Goal: Information Seeking & Learning: Learn about a topic

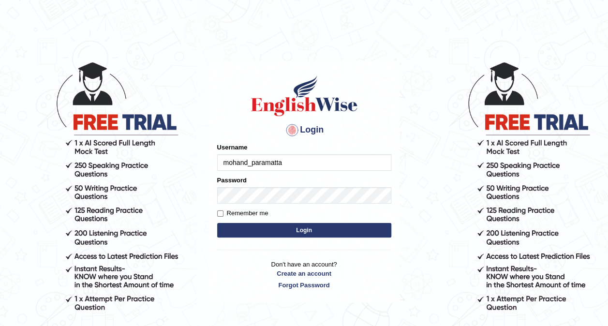
type input "mohand_paramatta"
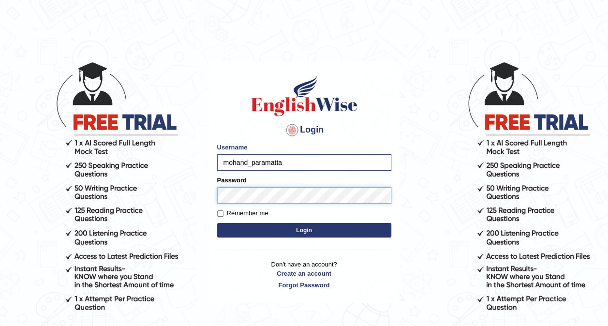
click at [217, 223] on button "Login" at bounding box center [304, 230] width 174 height 15
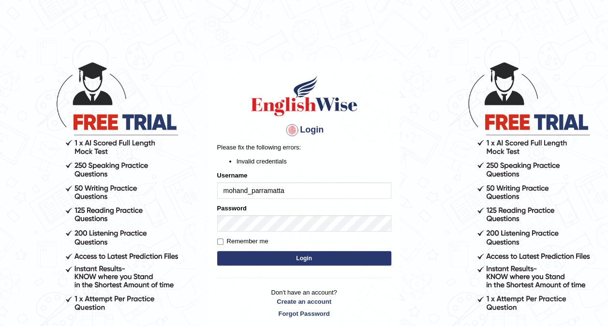
type input "mohand_parramatta"
click at [315, 258] on button "Login" at bounding box center [304, 258] width 174 height 15
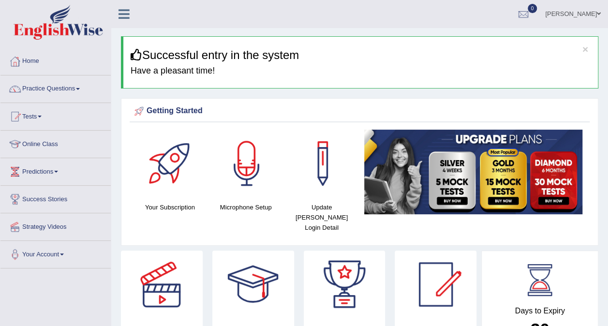
click at [59, 169] on link "Predictions" at bounding box center [55, 170] width 110 height 24
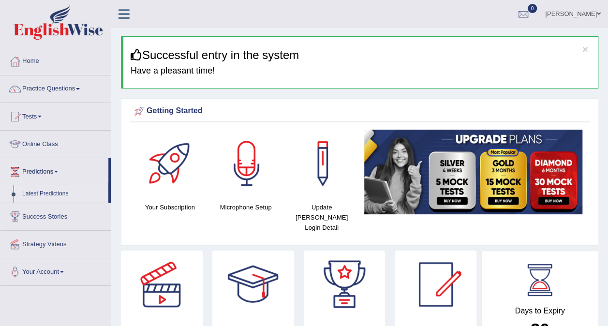
click at [59, 189] on link "Latest Predictions" at bounding box center [63, 193] width 91 height 17
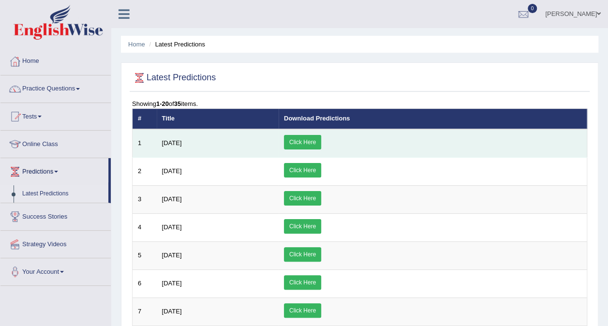
click at [321, 143] on link "Click Here" at bounding box center [302, 142] width 37 height 15
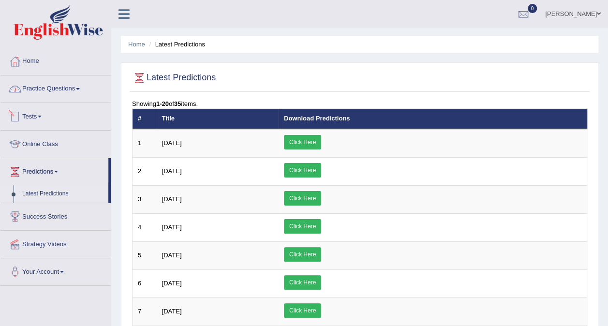
click at [62, 92] on link "Practice Questions" at bounding box center [55, 88] width 110 height 24
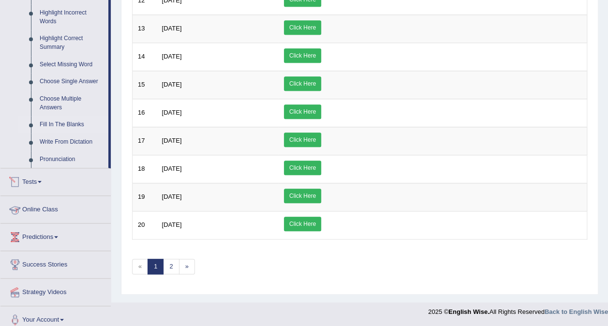
scroll to position [226, 0]
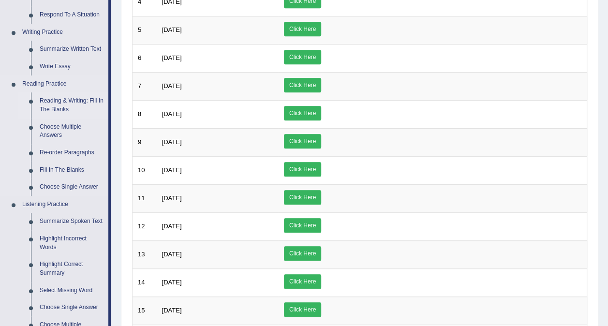
click at [64, 102] on link "Reading & Writing: Fill In The Blanks" at bounding box center [71, 105] width 73 height 26
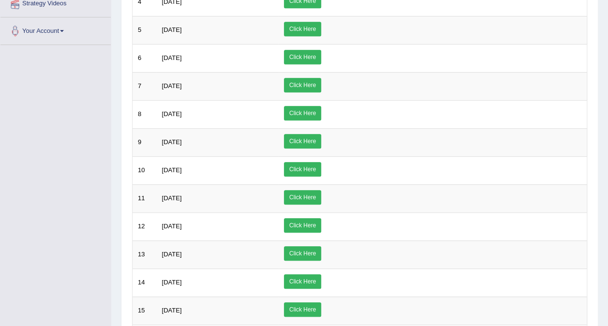
scroll to position [256, 0]
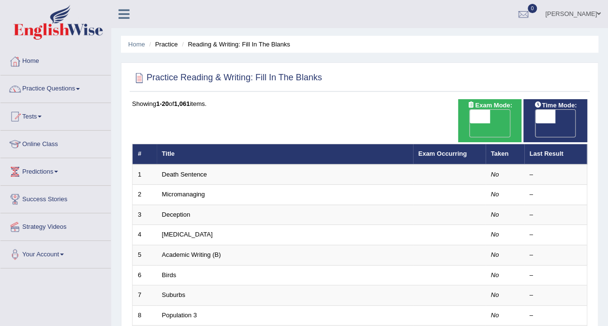
click at [471, 123] on span "OFF" at bounding box center [460, 130] width 20 height 14
checkbox input "true"
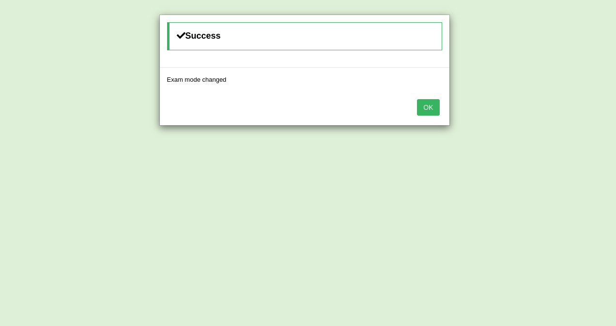
click at [428, 108] on button "OK" at bounding box center [428, 107] width 22 height 16
click at [435, 105] on button "OK" at bounding box center [428, 107] width 22 height 16
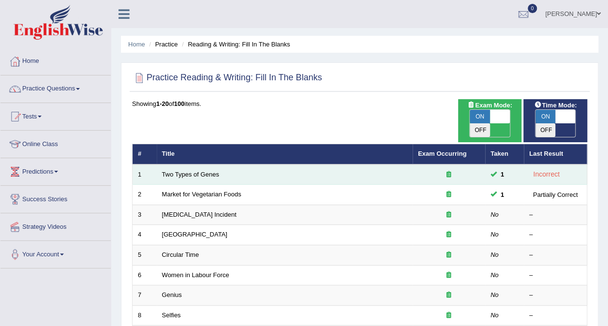
click at [547, 169] on div "Incorrect" at bounding box center [547, 174] width 34 height 11
click at [450, 171] on icon at bounding box center [449, 174] width 5 height 6
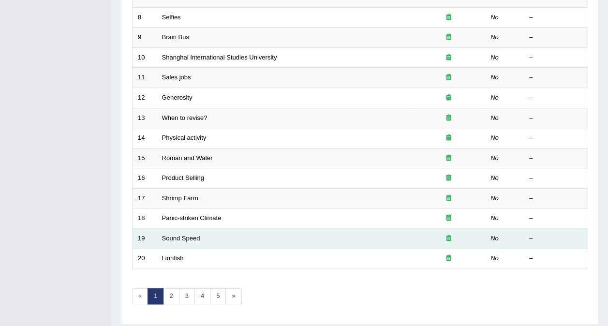
scroll to position [310, 0]
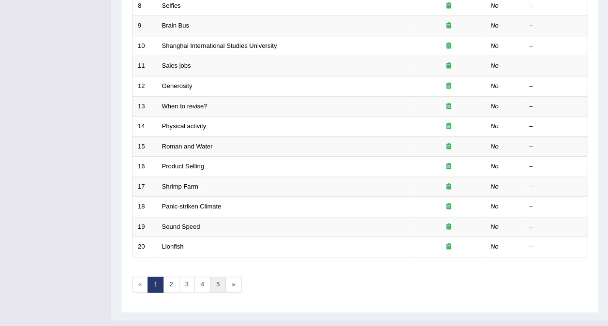
click at [213, 277] on link "5" at bounding box center [218, 285] width 16 height 16
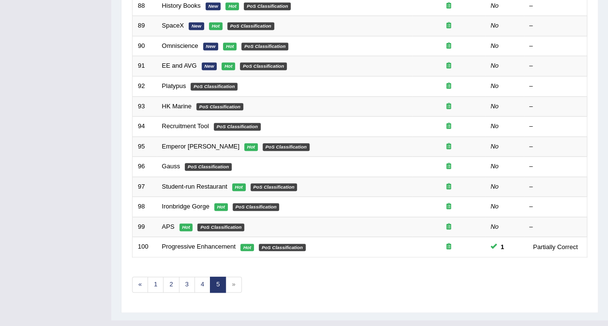
scroll to position [310, 0]
click at [226, 277] on span "»" at bounding box center [234, 285] width 16 height 16
click at [228, 277] on span "»" at bounding box center [234, 285] width 16 height 16
click at [160, 277] on link "1" at bounding box center [156, 285] width 16 height 16
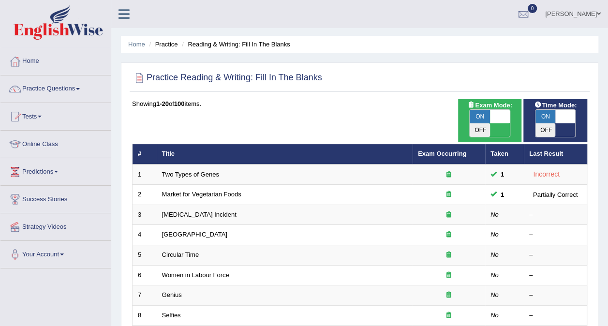
click at [363, 39] on ul "Home Practice Reading & Writing: Fill In The Blanks" at bounding box center [360, 44] width 478 height 17
click at [531, 16] on div at bounding box center [524, 14] width 15 height 15
click at [468, 16] on ul "Mohand Al-bino Toggle navigation Username: mohand_parramatta Access Type: Onlin…" at bounding box center [434, 14] width 348 height 28
click at [567, 20] on link "[PERSON_NAME]" at bounding box center [573, 12] width 70 height 25
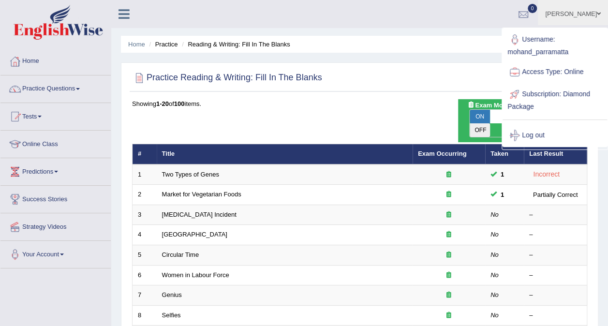
click at [432, 23] on ul "Mohand Al-bino Toggle navigation Username: mohand_parramatta Access Type: Onlin…" at bounding box center [434, 14] width 348 height 28
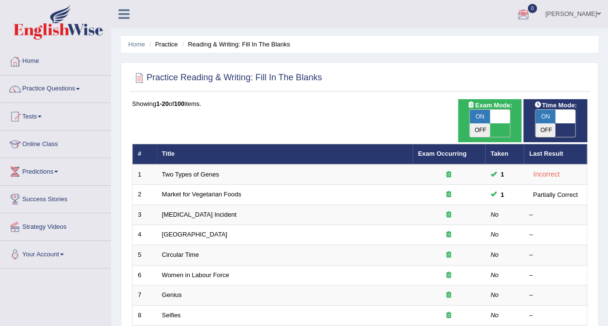
click at [552, 114] on span "ON" at bounding box center [546, 117] width 20 height 14
checkbox input "false"
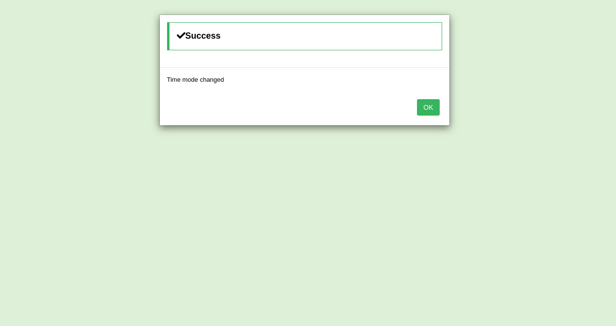
click at [421, 109] on button "OK" at bounding box center [428, 107] width 22 height 16
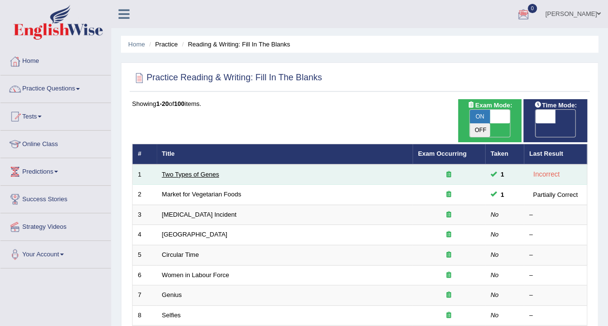
click at [205, 171] on link "Two Types of Genes" at bounding box center [190, 174] width 57 height 7
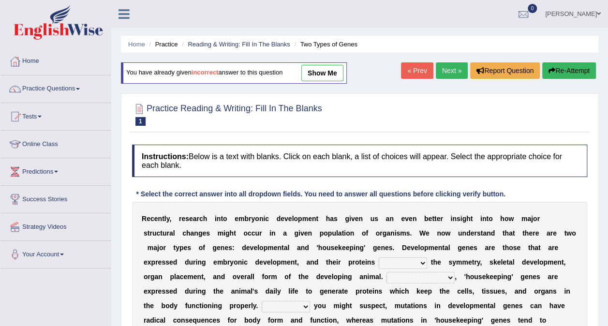
click at [312, 74] on link "show me" at bounding box center [323, 73] width 42 height 16
select select "push"
select select "Inclusively"
select select "With"
select select "effect"
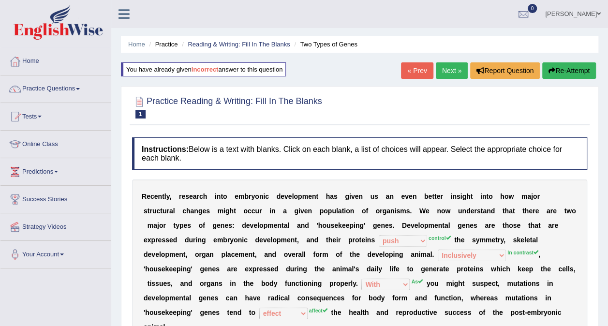
click at [553, 71] on icon "button" at bounding box center [552, 70] width 7 height 7
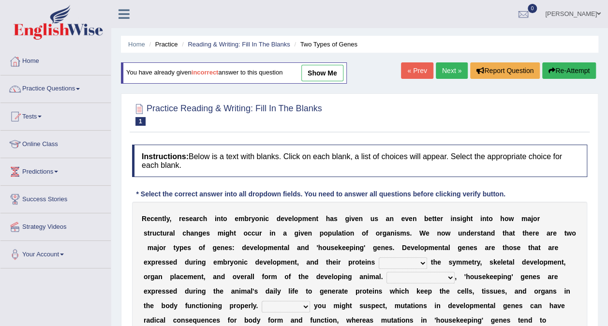
click at [379, 262] on select "push control hold elevate" at bounding box center [403, 264] width 48 height 12
select select "control"
click at [379, 258] on select "push control hold elevate" at bounding box center [403, 264] width 48 height 12
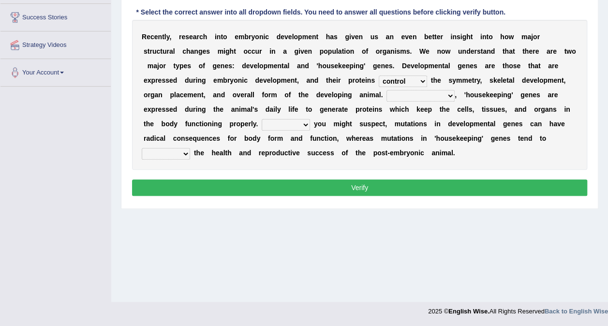
click at [368, 188] on button "Verify" at bounding box center [360, 188] width 456 height 16
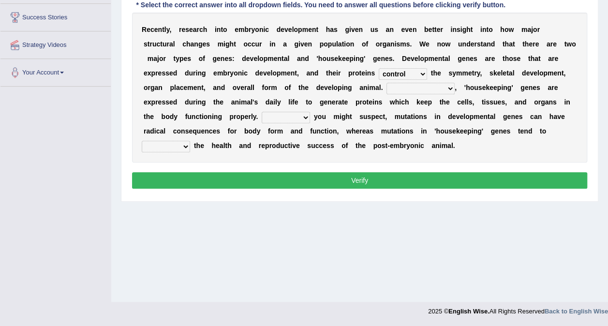
click at [190, 141] on select "affect effect interrupt defect" at bounding box center [166, 147] width 48 height 12
select select "effect"
click at [190, 141] on select "affect effect interrupt defect" at bounding box center [166, 147] width 48 height 12
click at [387, 87] on select "Correspondingly Inclusively Conversely In contrast" at bounding box center [421, 89] width 68 height 12
select select "Conversely"
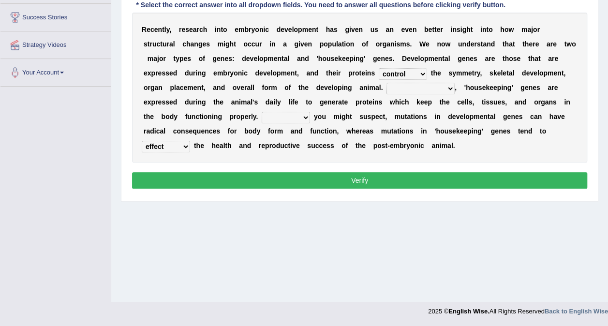
click at [387, 83] on select "Correspondingly Inclusively Conversely In contrast" at bounding box center [421, 89] width 68 height 12
click at [379, 71] on select "push control hold elevate" at bounding box center [403, 74] width 48 height 12
click at [379, 68] on select "push control hold elevate" at bounding box center [403, 74] width 48 height 12
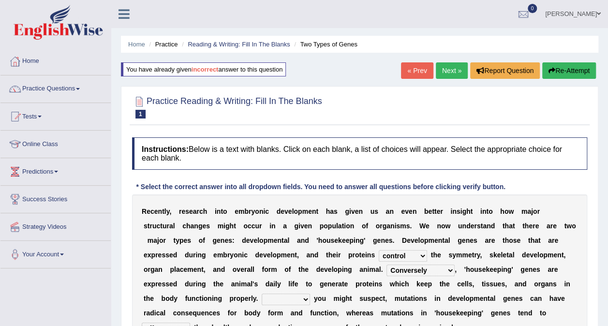
click at [310, 294] on select "For As With Within" at bounding box center [286, 300] width 48 height 12
select select "As"
click at [310, 294] on select "For As With Within" at bounding box center [286, 300] width 48 height 12
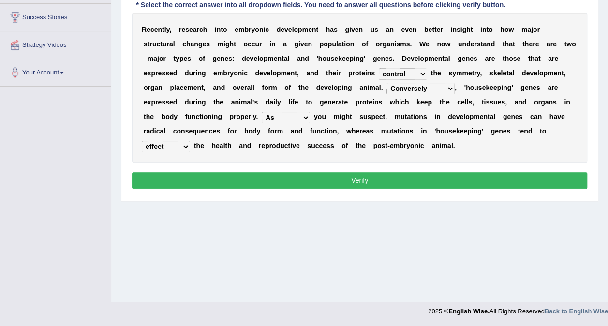
click at [411, 179] on button "Verify" at bounding box center [360, 180] width 456 height 16
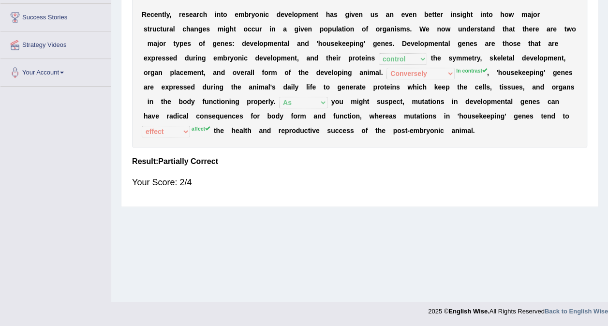
scroll to position [0, 0]
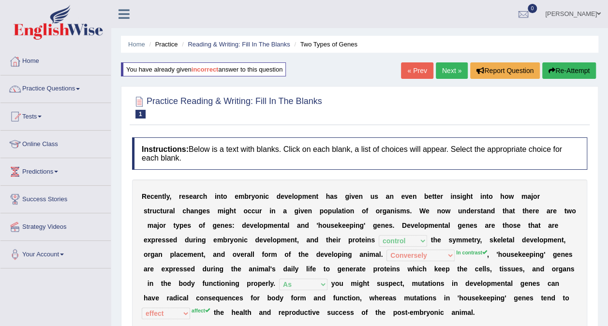
drag, startPoint x: 150, startPoint y: 192, endPoint x: 295, endPoint y: 271, distance: 165.7
click at [292, 274] on div "R e c e n t l y , r e s e a r c h i n t o e m b r y o n i c d e v e l o p m e n…" at bounding box center [360, 255] width 456 height 150
click at [248, 129] on div "Practice Reading & Writing: Fill In The Blanks 1 Two Types of Genes Instruction…" at bounding box center [360, 237] width 478 height 303
click at [62, 92] on link "Practice Questions" at bounding box center [55, 88] width 110 height 24
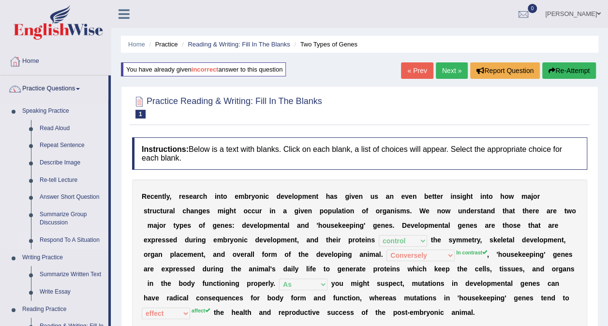
scroll to position [226, 0]
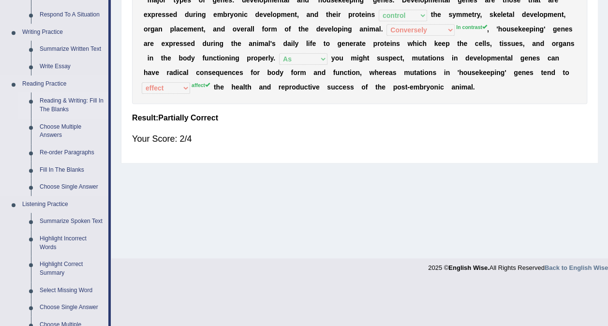
click at [76, 105] on link "Reading & Writing: Fill In The Blanks" at bounding box center [71, 105] width 73 height 26
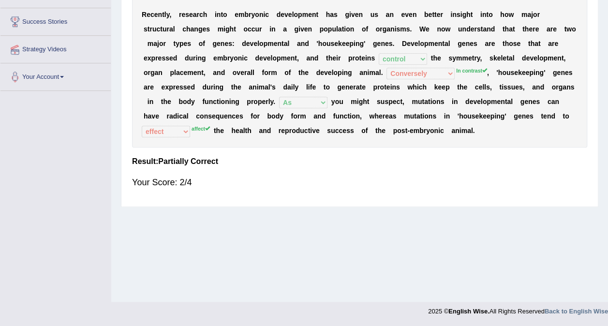
scroll to position [121, 0]
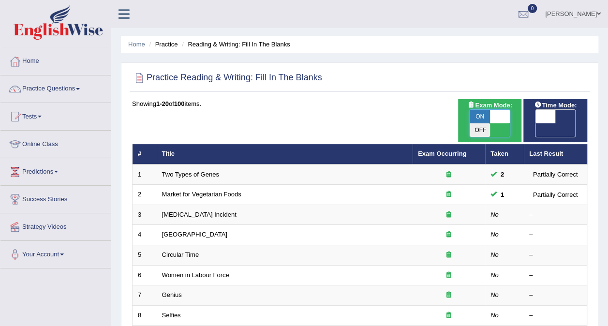
click at [497, 118] on span at bounding box center [500, 117] width 20 height 14
checkbox input "false"
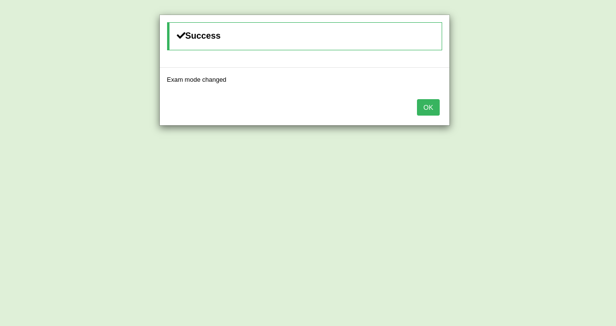
click at [426, 109] on button "OK" at bounding box center [428, 107] width 22 height 16
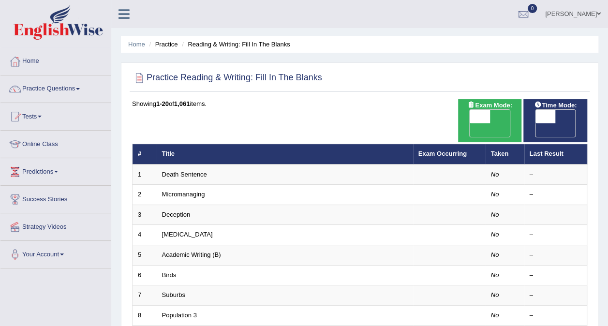
click at [328, 42] on ul "Home Practice Reading & Writing: Fill In The Blanks" at bounding box center [360, 44] width 478 height 17
click at [58, 171] on span at bounding box center [56, 172] width 4 height 2
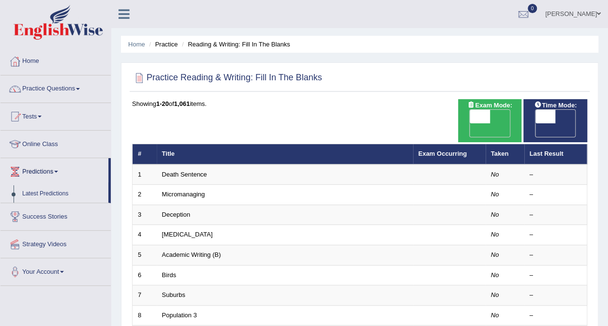
click at [58, 171] on span at bounding box center [56, 172] width 4 height 2
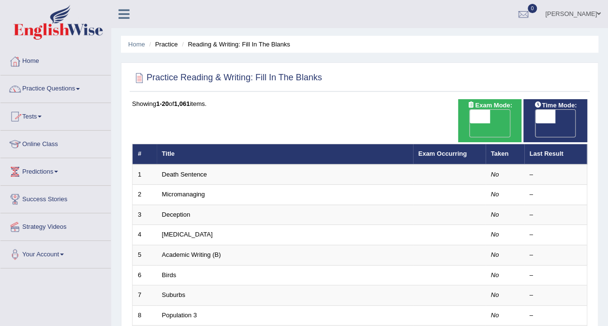
click at [42, 115] on link "Tests" at bounding box center [55, 115] width 110 height 24
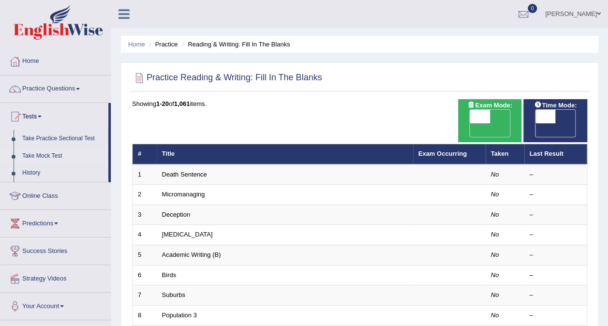
click at [55, 152] on link "Take Mock Test" at bounding box center [63, 156] width 91 height 17
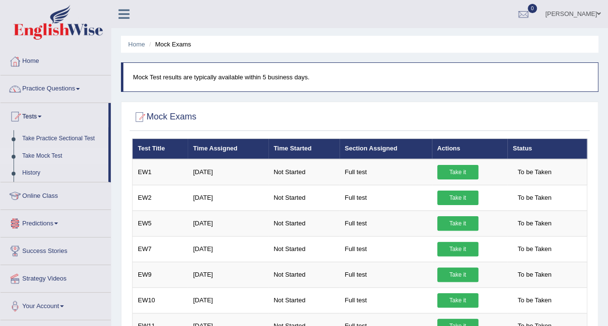
click at [49, 193] on link "Online Class" at bounding box center [55, 194] width 110 height 24
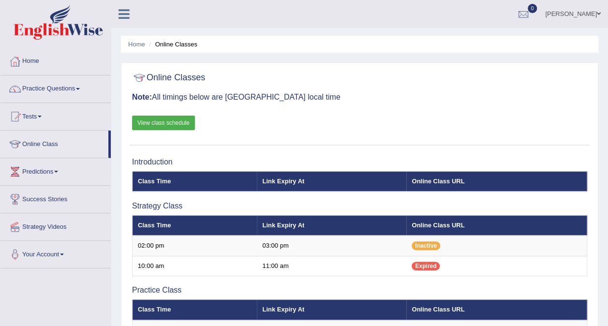
click at [157, 118] on link "View class schedule" at bounding box center [163, 123] width 63 height 15
click at [60, 91] on link "Practice Questions" at bounding box center [55, 88] width 110 height 24
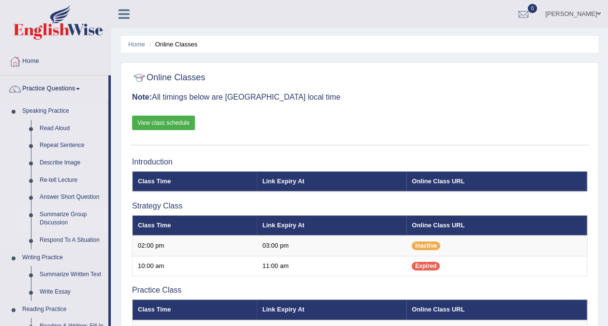
scroll to position [226, 0]
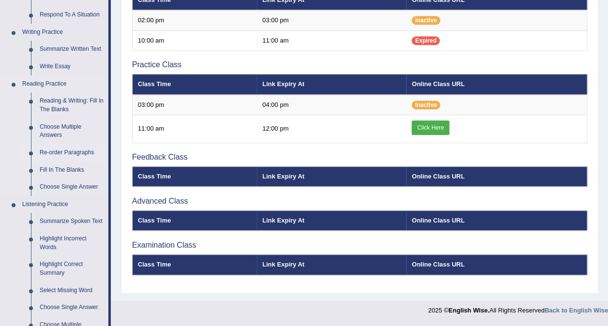
click at [77, 152] on link "Re-order Paragraphs" at bounding box center [71, 152] width 73 height 17
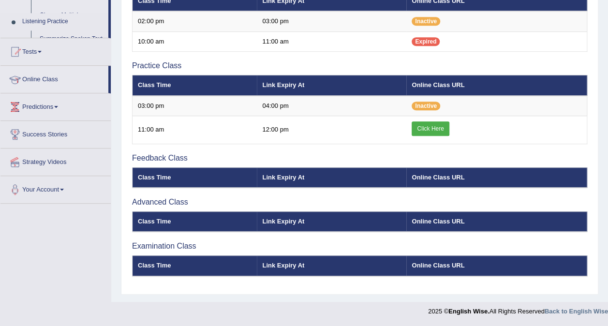
scroll to position [196, 0]
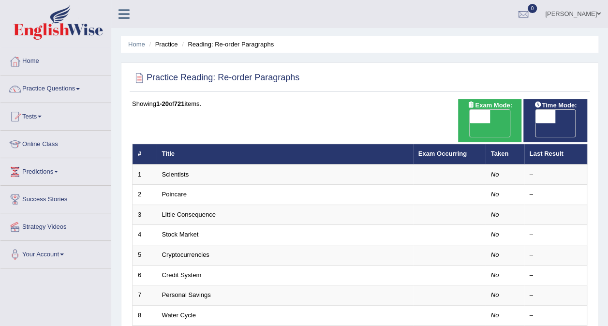
click at [471, 123] on span "OFF" at bounding box center [460, 130] width 20 height 14
checkbox input "true"
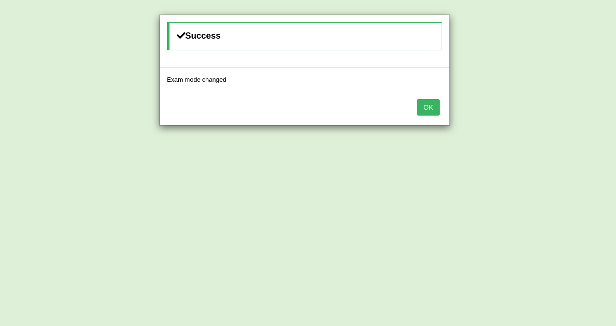
click at [432, 104] on button "OK" at bounding box center [428, 107] width 22 height 16
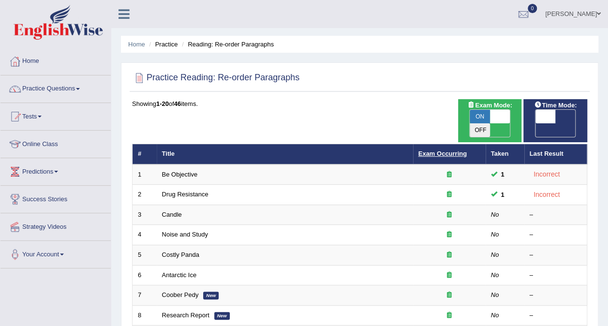
click at [437, 150] on link "Exam Occurring" at bounding box center [443, 153] width 48 height 7
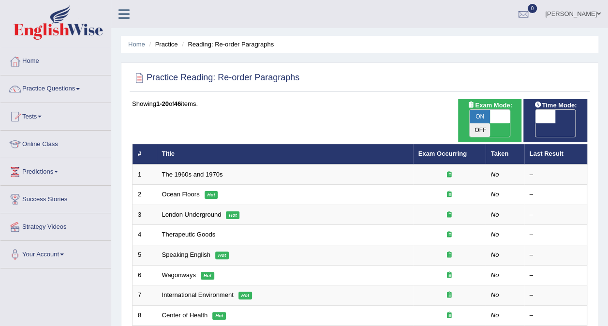
click at [495, 144] on th "Taken" at bounding box center [505, 154] width 39 height 20
click at [500, 144] on th "Taken" at bounding box center [505, 154] width 39 height 20
click at [440, 150] on link "Exam Occurring" at bounding box center [443, 153] width 48 height 7
click at [536, 123] on span "OFF" at bounding box center [526, 130] width 20 height 14
checkbox input "true"
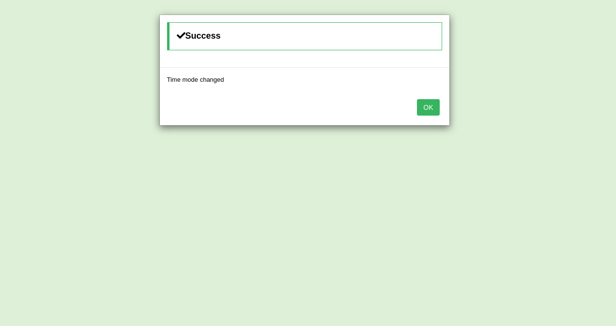
click at [430, 107] on button "OK" at bounding box center [428, 107] width 22 height 16
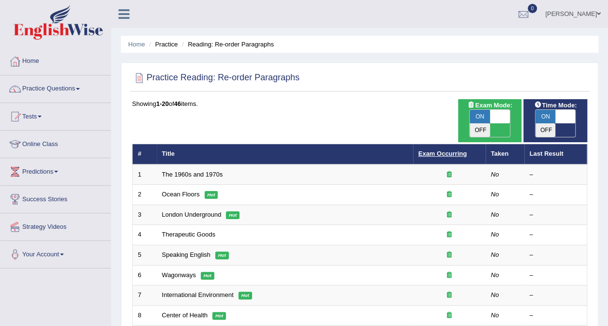
click at [446, 150] on link "Exam Occurring" at bounding box center [443, 153] width 48 height 7
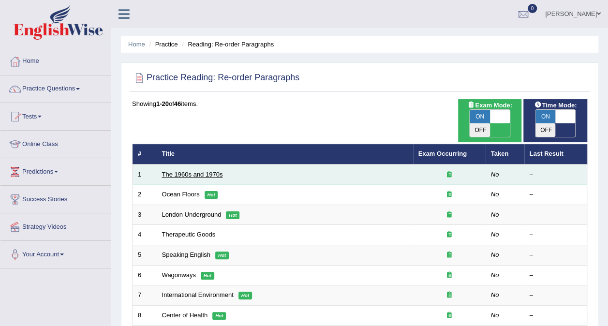
click at [201, 171] on link "The 1960s and 1970s" at bounding box center [192, 174] width 61 height 7
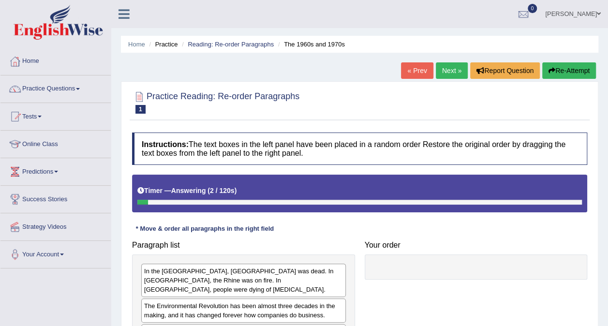
scroll to position [182, 0]
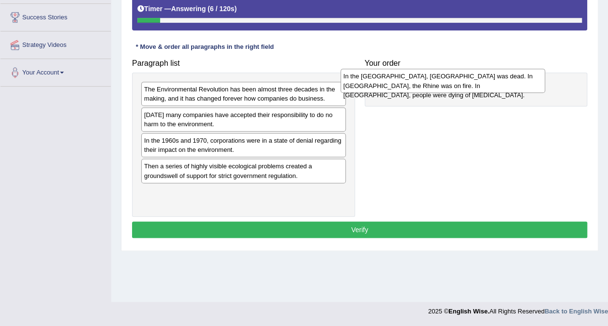
drag, startPoint x: 205, startPoint y: 93, endPoint x: 407, endPoint y: 80, distance: 202.3
click at [407, 80] on div "In the [GEOGRAPHIC_DATA], [GEOGRAPHIC_DATA] was dead. In [GEOGRAPHIC_DATA], the…" at bounding box center [443, 81] width 205 height 24
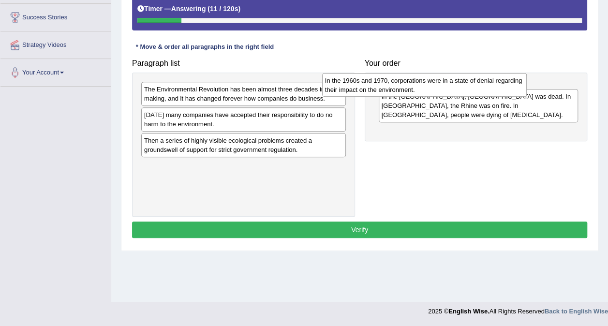
drag, startPoint x: 253, startPoint y: 143, endPoint x: 434, endPoint y: 83, distance: 190.6
click at [434, 83] on div "In the 1960s and 1970, corporations were in a state of denial regarding their i…" at bounding box center [424, 85] width 205 height 24
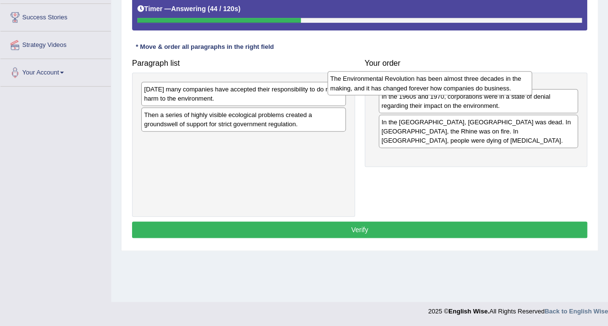
drag, startPoint x: 274, startPoint y: 98, endPoint x: 460, endPoint y: 88, distance: 186.6
click at [460, 88] on div "The Environmental Revolution has been almost three decades in the making, and i…" at bounding box center [430, 83] width 205 height 24
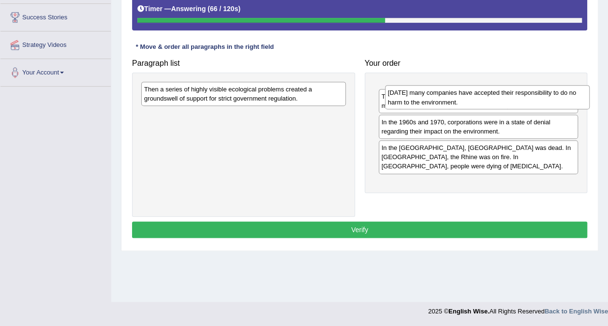
drag, startPoint x: 267, startPoint y: 87, endPoint x: 511, endPoint y: 91, distance: 244.0
click at [511, 91] on div "Today many companies have accepted their responsibility to do no harm to the en…" at bounding box center [487, 97] width 205 height 24
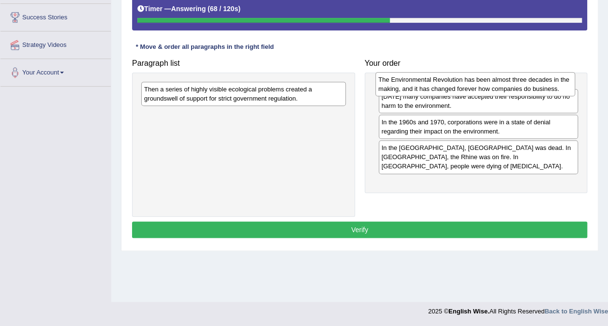
drag, startPoint x: 488, startPoint y: 109, endPoint x: 484, endPoint y: 71, distance: 38.4
click at [484, 72] on div "The Environmental Revolution has been almost three decades in the making, and i…" at bounding box center [476, 84] width 200 height 24
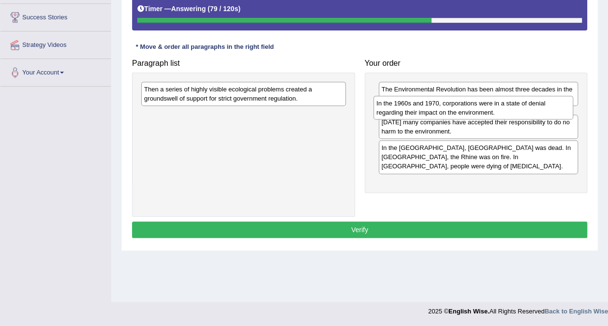
drag, startPoint x: 459, startPoint y: 147, endPoint x: 455, endPoint y: 110, distance: 37.1
click at [455, 110] on div "In the 1960s and 1970, corporations were in a state of denial regarding their i…" at bounding box center [474, 108] width 200 height 24
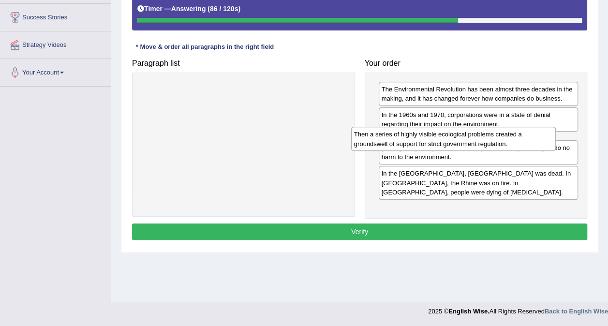
drag, startPoint x: 264, startPoint y: 96, endPoint x: 475, endPoint y: 137, distance: 215.0
click at [474, 138] on div "Then a series of highly visible ecological problems created a groundswell of su…" at bounding box center [453, 139] width 205 height 24
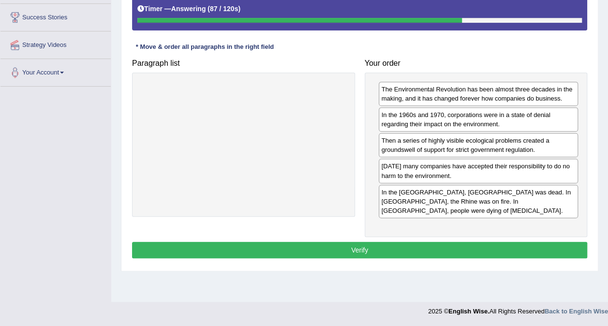
click at [433, 242] on button "Verify" at bounding box center [360, 250] width 456 height 16
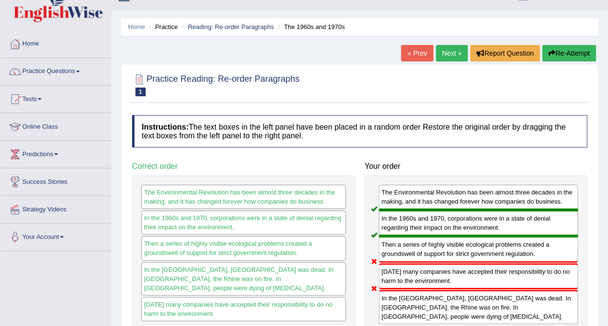
scroll to position [243, 0]
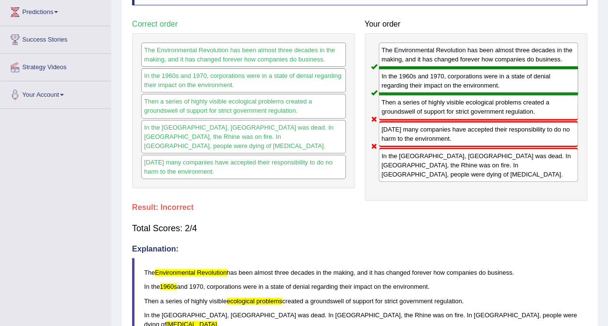
drag, startPoint x: 389, startPoint y: 151, endPoint x: 392, endPoint y: 98, distance: 53.3
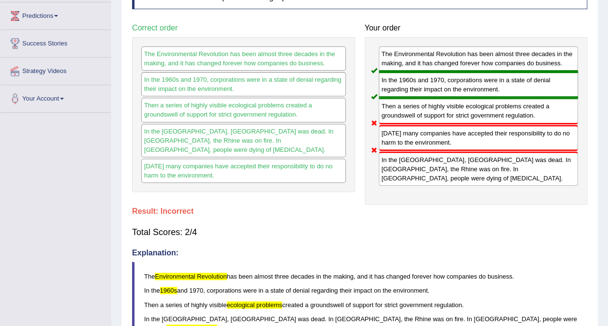
scroll to position [0, 0]
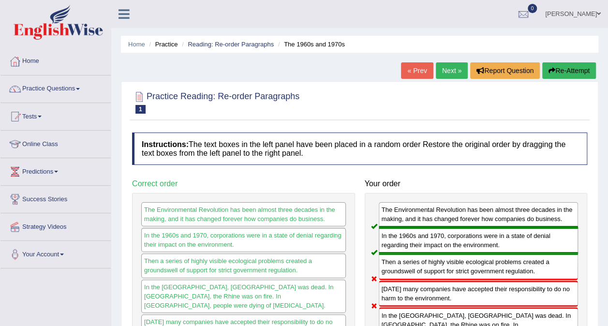
click at [465, 72] on link "Next »" at bounding box center [452, 70] width 32 height 16
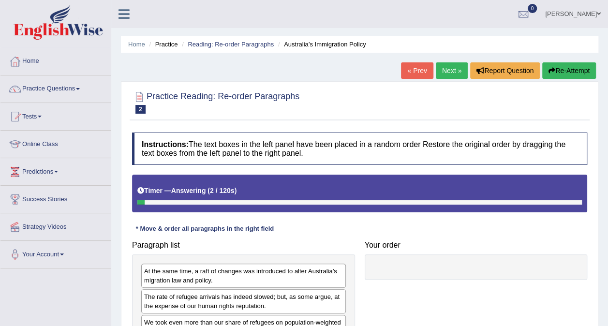
scroll to position [182, 0]
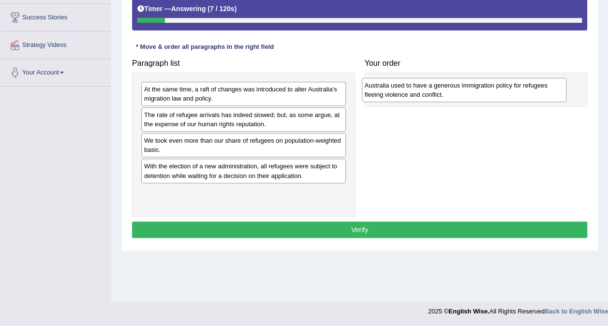
drag, startPoint x: 232, startPoint y: 175, endPoint x: 454, endPoint y: 95, distance: 235.8
click at [454, 95] on div "Australia used to have a generous immigration policy for refugees fleeing viole…" at bounding box center [464, 90] width 205 height 24
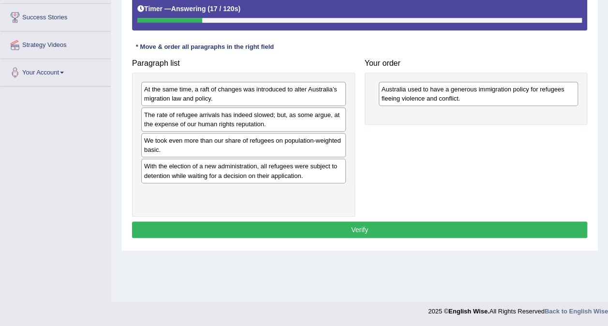
click at [243, 94] on div "At the same time, a raft of changes was introduced to alter Australia’s migrati…" at bounding box center [243, 94] width 205 height 24
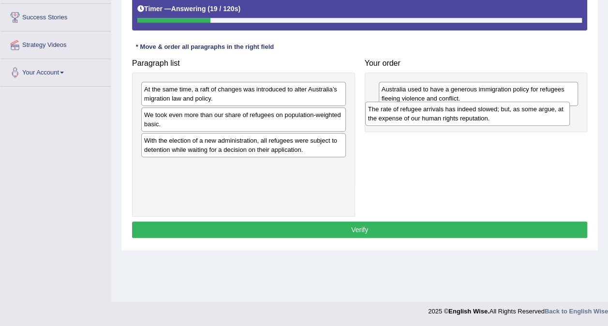
drag, startPoint x: 239, startPoint y: 118, endPoint x: 464, endPoint y: 112, distance: 225.7
click at [464, 112] on div "The rate of refugee arrivals has indeed slowed; but, as some argue, at the expe…" at bounding box center [467, 114] width 205 height 24
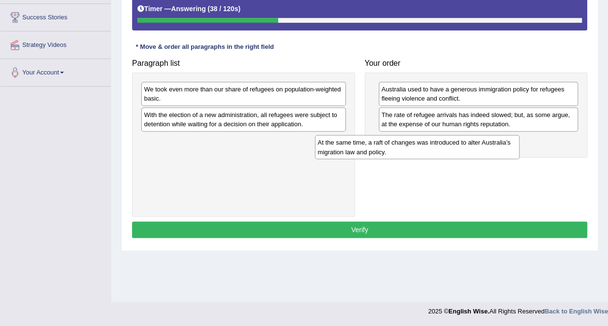
drag, startPoint x: 278, startPoint y: 96, endPoint x: 470, endPoint y: 146, distance: 198.1
click at [470, 146] on div "At the same time, a raft of changes was introduced to alter Australia’s migrati…" at bounding box center [417, 147] width 205 height 24
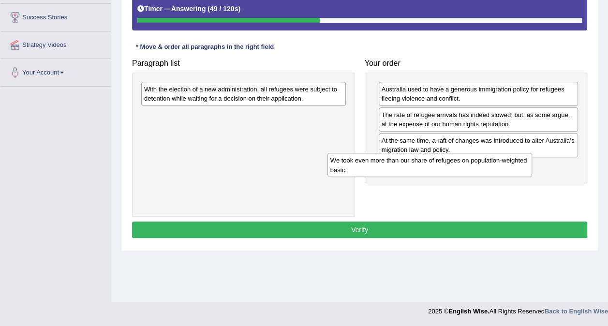
drag, startPoint x: 266, startPoint y: 94, endPoint x: 456, endPoint y: 168, distance: 203.9
click at [456, 168] on div "We took even more than our share of refugees on population-weighted basic." at bounding box center [430, 165] width 205 height 24
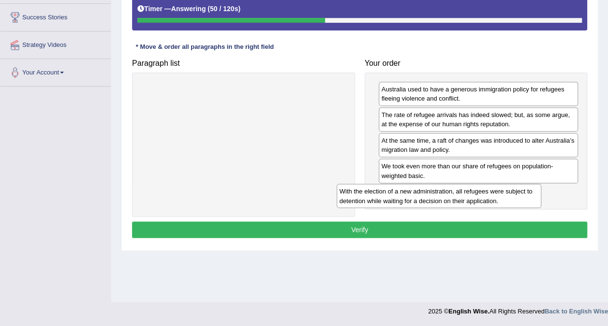
drag, startPoint x: 289, startPoint y: 89, endPoint x: 489, endPoint y: 182, distance: 220.0
click at [486, 188] on div "With the election of a new administration, all refugees were subject to detenti…" at bounding box center [439, 196] width 205 height 24
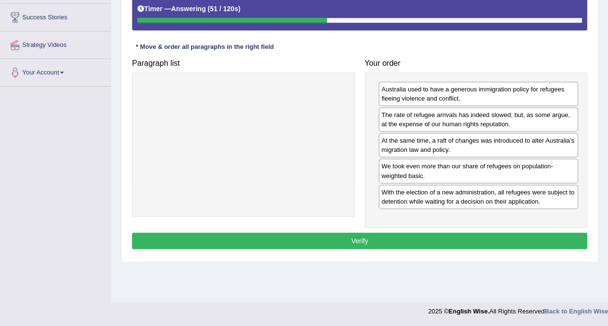
click at [396, 226] on div "Instructions: The text boxes in the left panel have been placed in a random ord…" at bounding box center [360, 101] width 460 height 311
click at [391, 237] on button "Verify" at bounding box center [360, 241] width 456 height 16
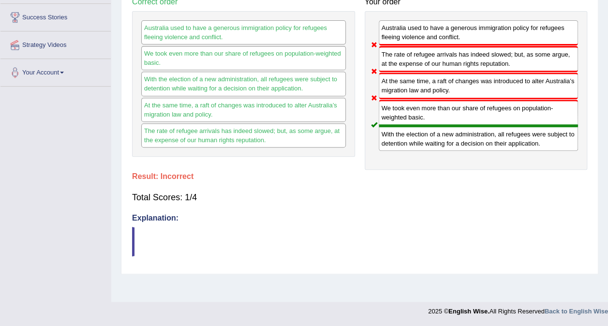
drag, startPoint x: 219, startPoint y: 258, endPoint x: 184, endPoint y: 242, distance: 38.1
click at [204, 251] on div "Instructions: The text boxes in the left panel have been placed in a random ord…" at bounding box center [360, 107] width 460 height 323
drag, startPoint x: 158, startPoint y: 226, endPoint x: 154, endPoint y: 220, distance: 7.4
click at [157, 227] on blockquote at bounding box center [360, 242] width 456 height 30
drag, startPoint x: 152, startPoint y: 240, endPoint x: 172, endPoint y: 255, distance: 25.7
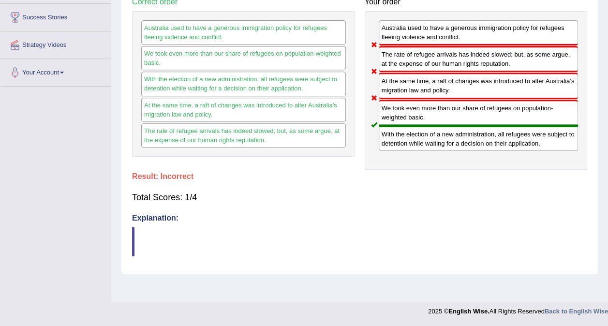
click at [160, 245] on blockquote at bounding box center [360, 242] width 456 height 30
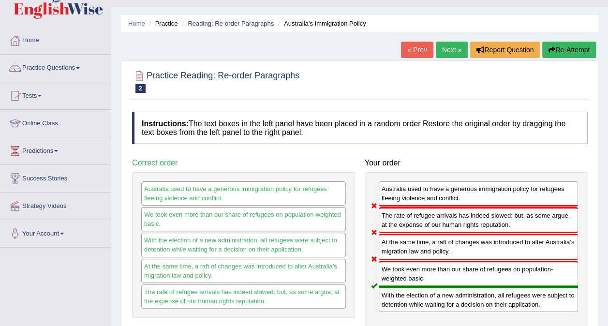
scroll to position [29, 0]
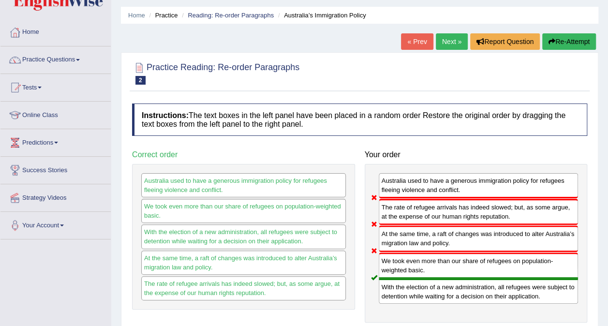
drag, startPoint x: 357, startPoint y: 171, endPoint x: 358, endPoint y: 191, distance: 19.9
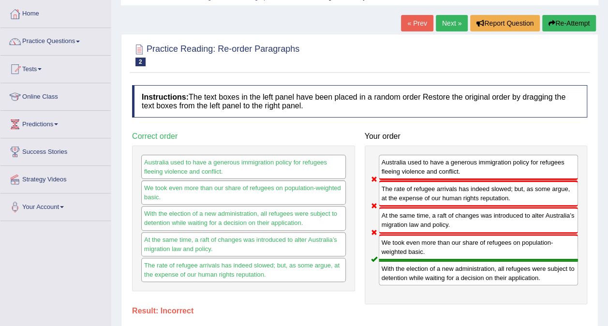
drag, startPoint x: 356, startPoint y: 189, endPoint x: 359, endPoint y: 208, distance: 19.6
